Goal: Find specific page/section: Find specific page/section

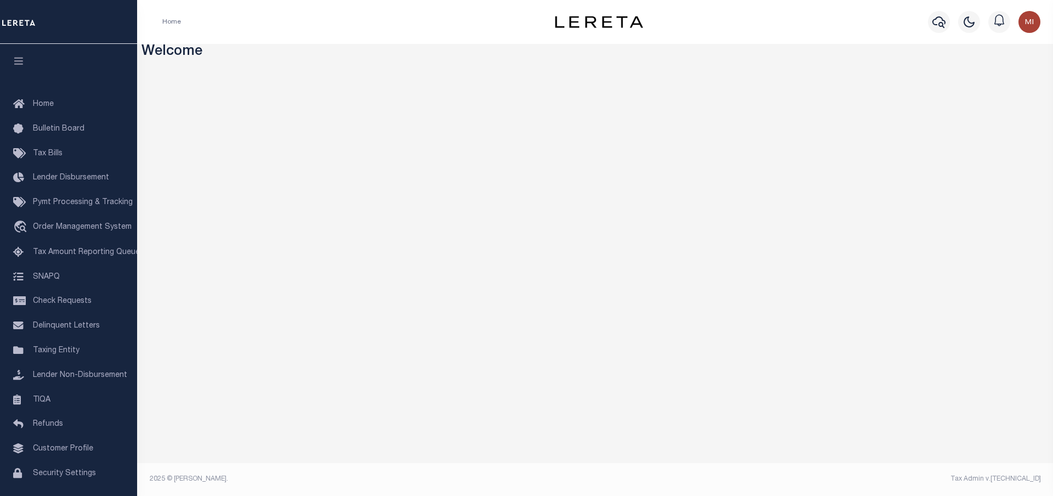
click at [278, 52] on h3 "Welcome" at bounding box center [594, 52] width 907 height 17
click at [283, 52] on h3 "Welcome" at bounding box center [594, 52] width 907 height 17
click at [280, 52] on h3 "Welcome" at bounding box center [594, 52] width 907 height 17
click at [281, 50] on h3 "Welcome" at bounding box center [594, 52] width 907 height 17
click at [282, 49] on h3 "Welcome" at bounding box center [594, 52] width 907 height 17
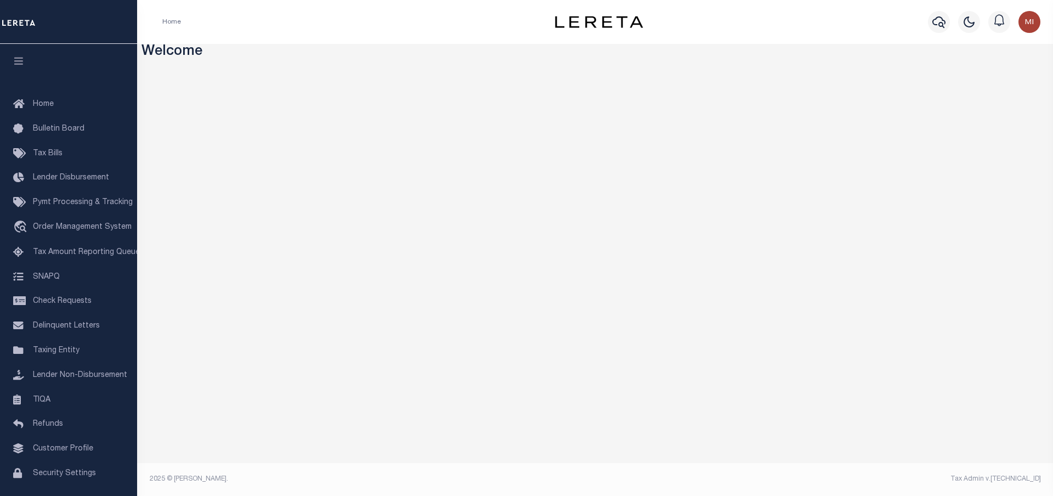
click at [281, 49] on h3 "Welcome" at bounding box center [594, 52] width 907 height 17
click at [282, 49] on h3 "Welcome" at bounding box center [594, 52] width 907 height 17
click at [282, 48] on h3 "Welcome" at bounding box center [594, 52] width 907 height 17
click at [282, 50] on h3 "Welcome" at bounding box center [594, 52] width 907 height 17
click at [283, 49] on h3 "Welcome" at bounding box center [594, 52] width 907 height 17
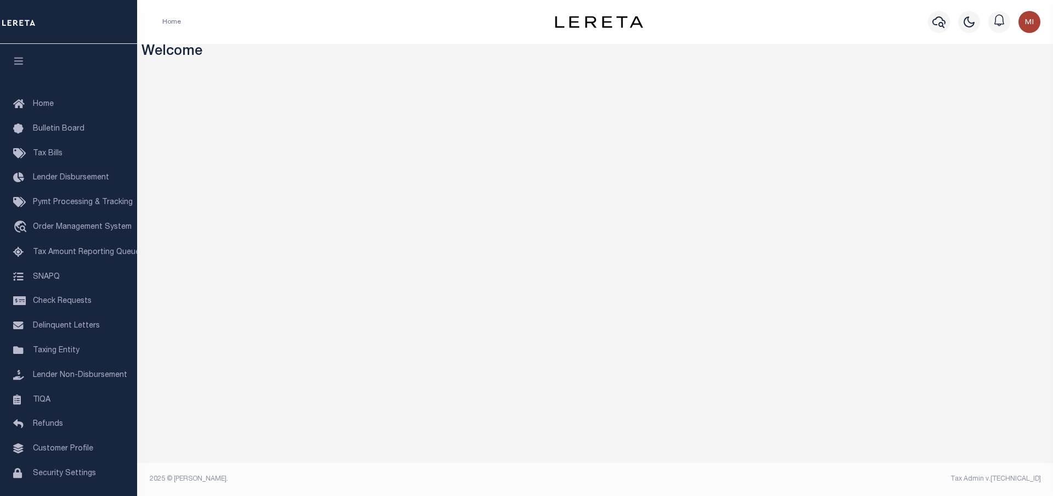
click at [286, 49] on h3 "Welcome" at bounding box center [594, 52] width 907 height 17
click at [280, 51] on h3 "Welcome" at bounding box center [594, 52] width 907 height 17
click at [287, 49] on h3 "Welcome" at bounding box center [594, 52] width 907 height 17
click at [349, 16] on div "Home" at bounding box center [339, 21] width 371 height 23
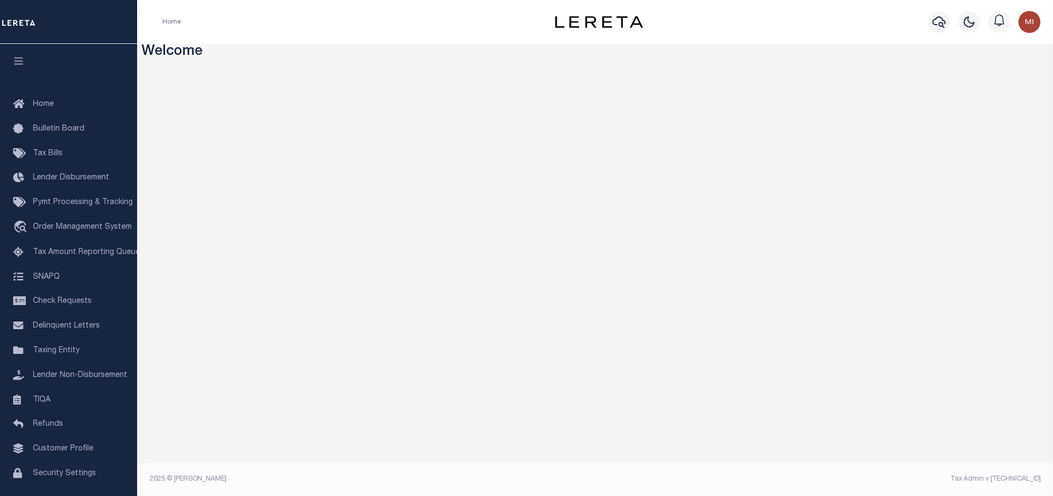
click at [360, 18] on div "Home" at bounding box center [339, 21] width 371 height 23
click at [350, 14] on div "Home" at bounding box center [339, 21] width 371 height 23
click at [349, 10] on div "Home Profile Sign out" at bounding box center [595, 22] width 916 height 44
click at [347, 12] on div "Home" at bounding box center [339, 21] width 371 height 23
click at [786, 18] on div "Profile Sign out" at bounding box center [858, 22] width 371 height 38
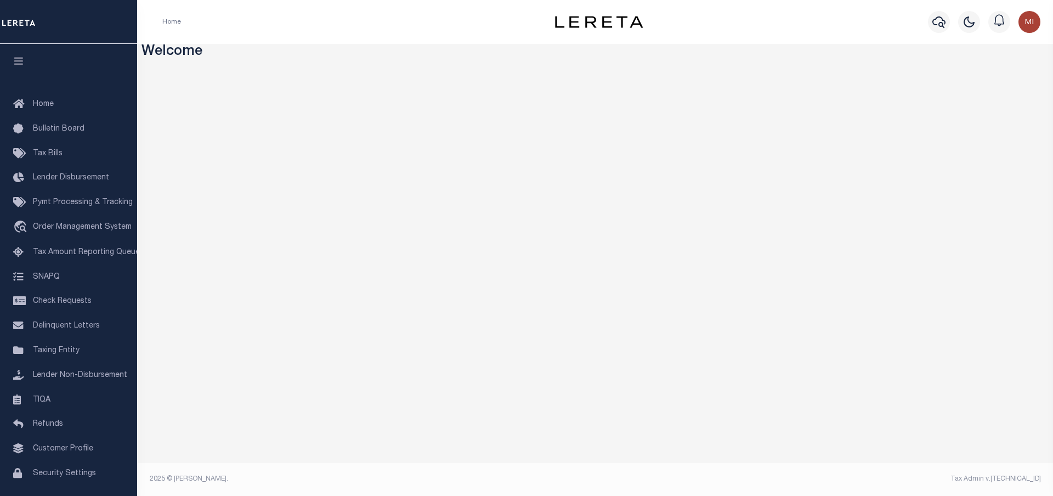
click at [774, 19] on div "Profile Sign out" at bounding box center [858, 22] width 371 height 38
click at [760, 18] on div "Profile Sign out" at bounding box center [858, 22] width 371 height 38
click at [769, 20] on div "Profile Sign out" at bounding box center [858, 22] width 371 height 38
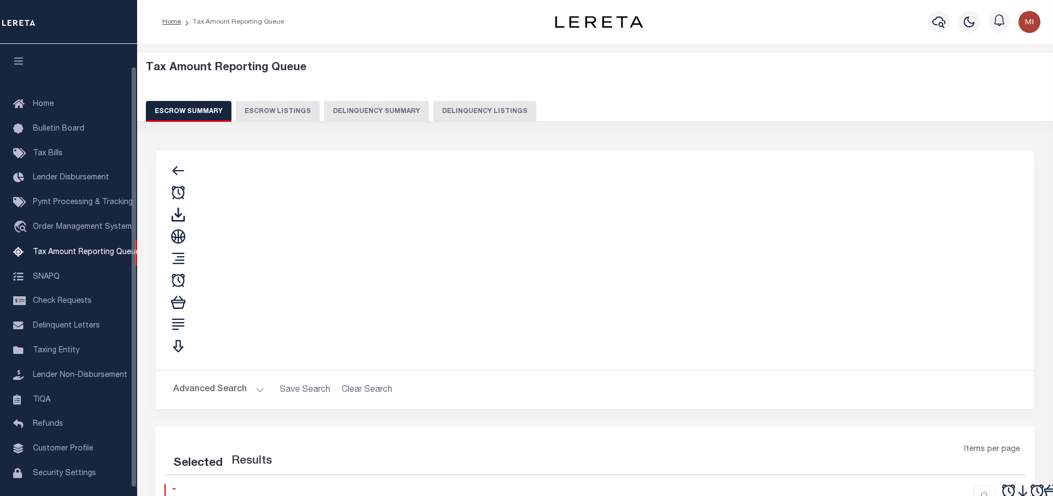
select select "100"
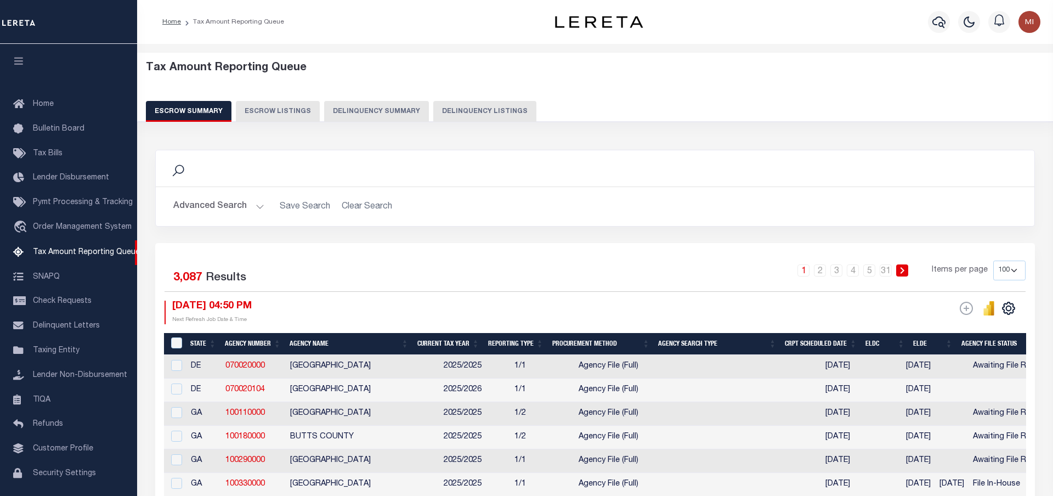
scroll to position [32, 0]
